Goal: Task Accomplishment & Management: Manage account settings

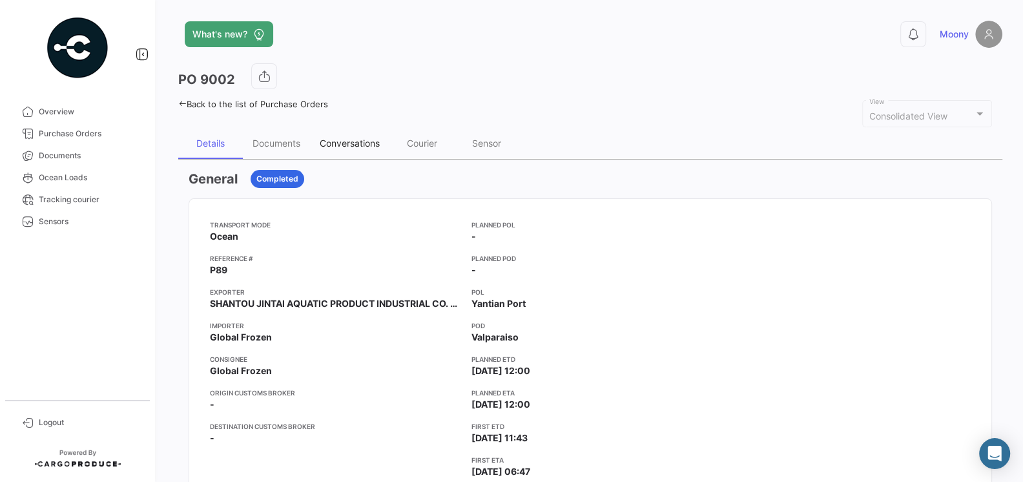
click at [360, 143] on div "Conversations" at bounding box center [350, 143] width 60 height 11
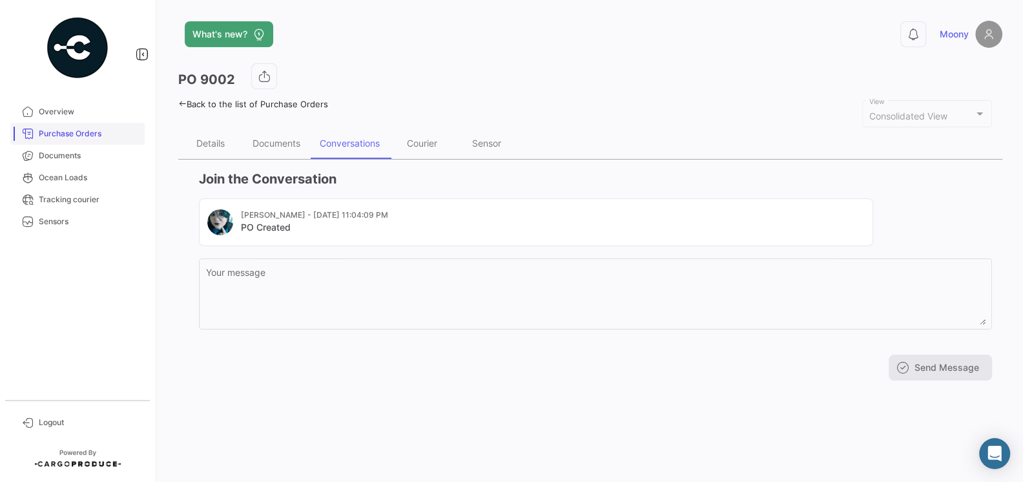
click at [64, 138] on span "Purchase Orders" at bounding box center [89, 134] width 101 height 12
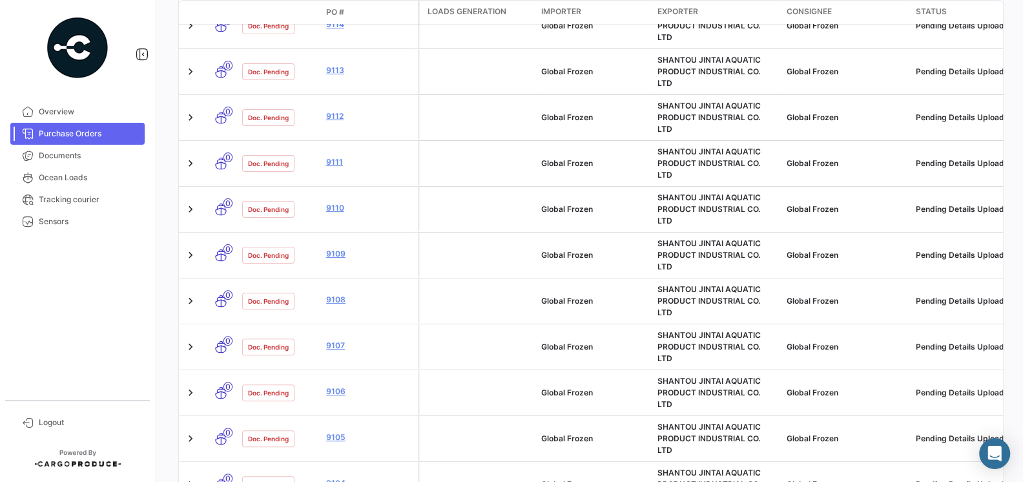
scroll to position [550, 0]
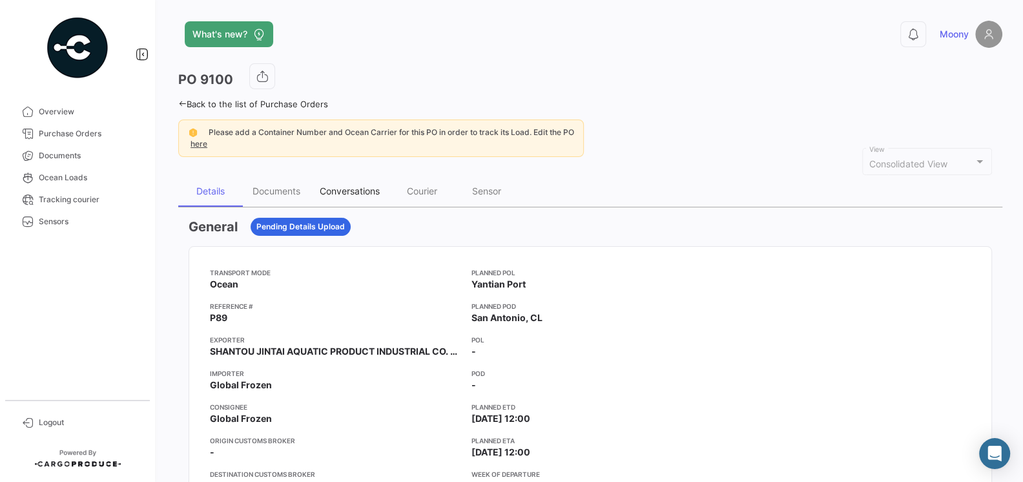
click at [348, 195] on div "Conversations" at bounding box center [350, 190] width 60 height 11
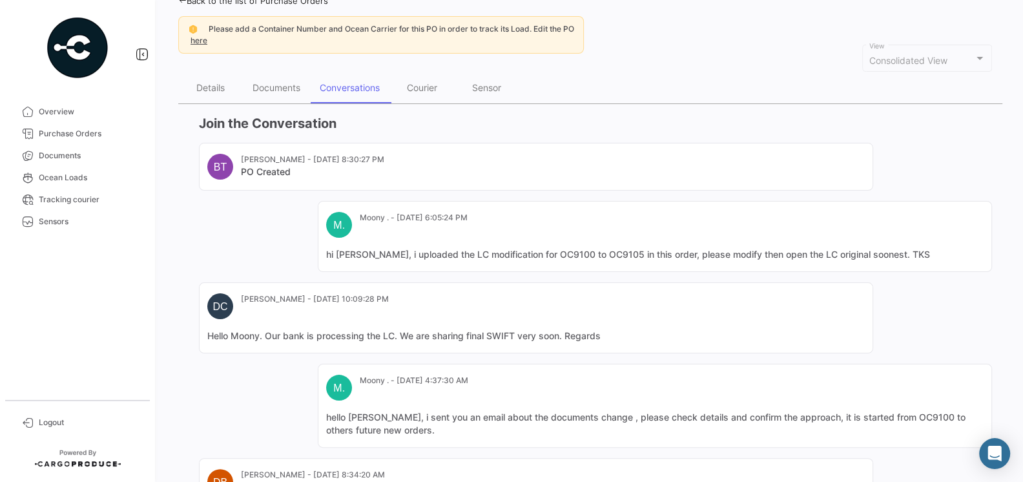
scroll to position [86, 0]
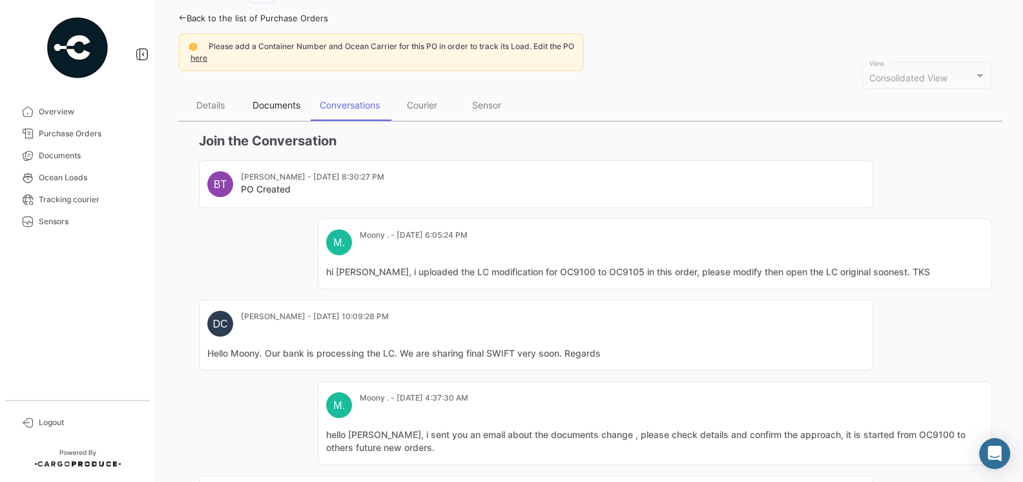
click at [258, 105] on div "Documents" at bounding box center [277, 104] width 48 height 11
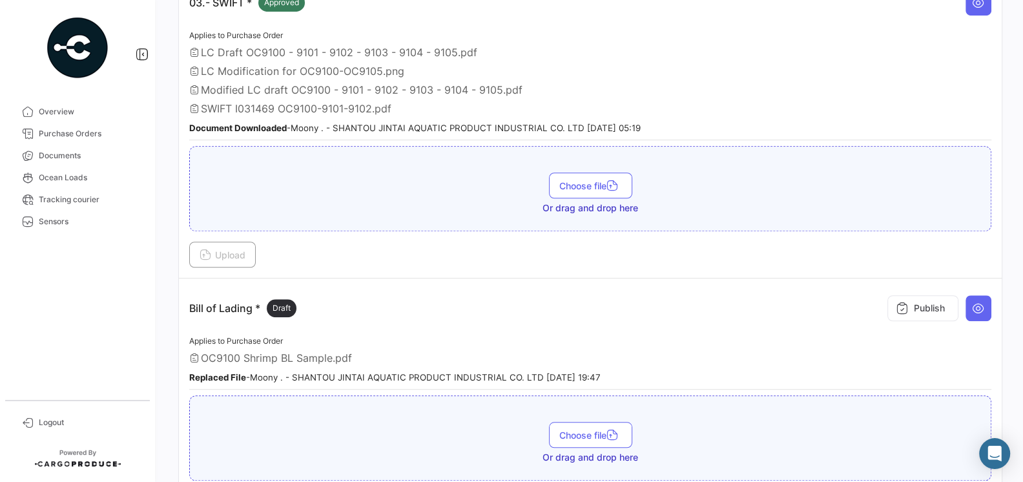
scroll to position [640, 0]
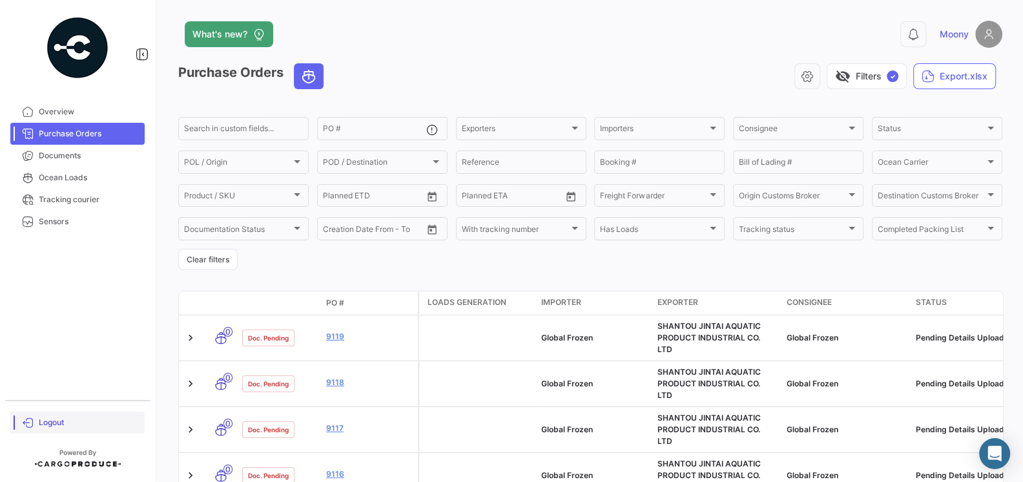
click at [52, 416] on link "Logout" at bounding box center [77, 423] width 134 height 22
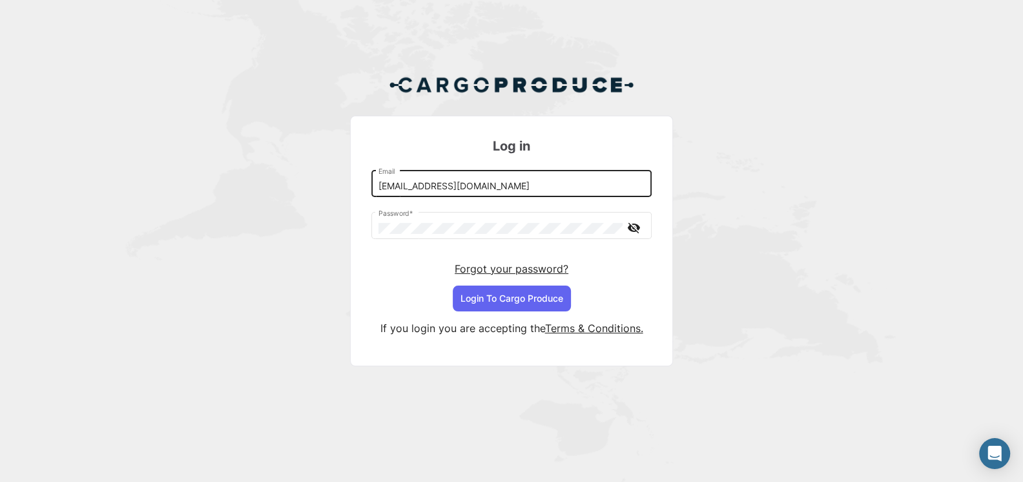
click at [447, 183] on input "[EMAIL_ADDRESS][DOMAIN_NAME]" at bounding box center [512, 186] width 267 height 11
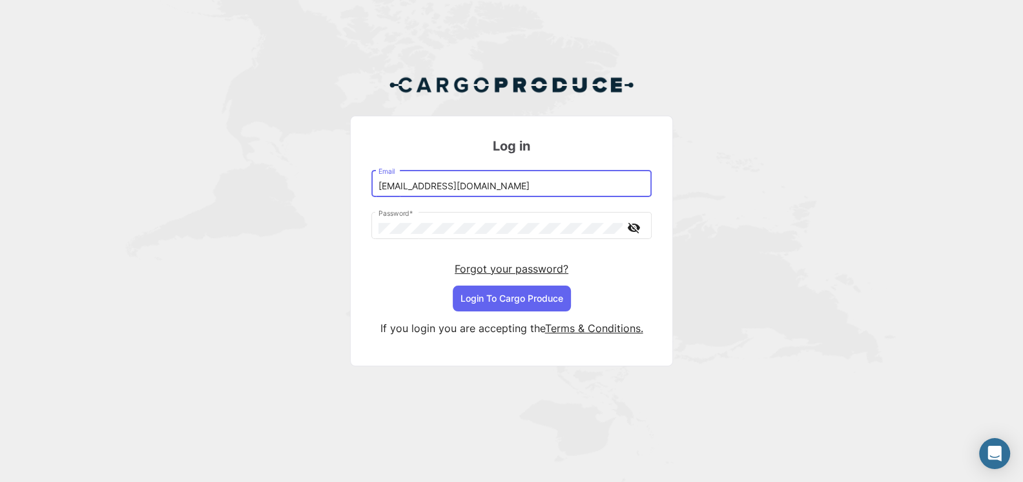
type input "[EMAIL_ADDRESS][DOMAIN_NAME]"
click at [511, 298] on button "Login To Cargo Produce" at bounding box center [512, 299] width 118 height 26
